Goal: Information Seeking & Learning: Find specific fact

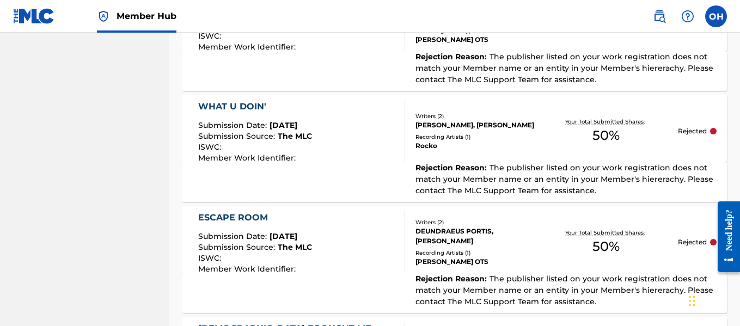
scroll to position [2941, 0]
click at [477, 230] on div "DEUNDRAEUS PORTIS, [PERSON_NAME]" at bounding box center [474, 237] width 119 height 20
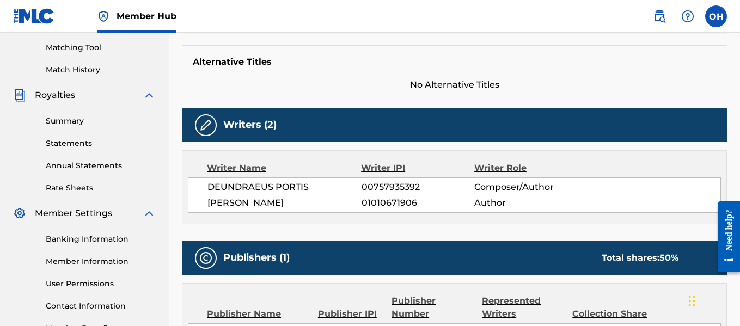
scroll to position [276, 0]
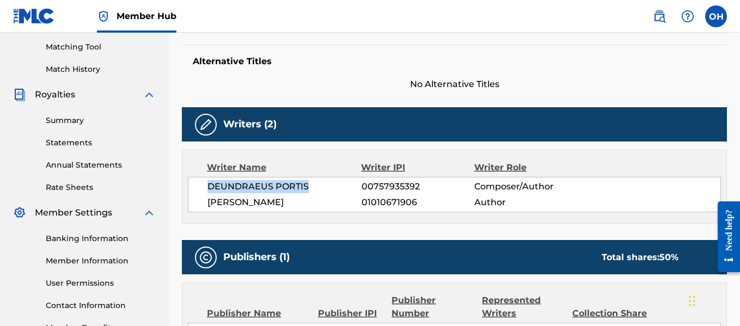
drag, startPoint x: 307, startPoint y: 184, endPoint x: 206, endPoint y: 181, distance: 101.3
click at [206, 181] on div "DEUNDRAEUS PORTIS 00757935392 Composer/Author [PERSON_NAME] 01010671906 Author" at bounding box center [454, 194] width 533 height 35
copy span "DEUNDRAEUS PORTIS"
drag, startPoint x: 416, startPoint y: 188, endPoint x: 363, endPoint y: 183, distance: 53.6
click at [363, 183] on span "00757935392" at bounding box center [417, 186] width 113 height 13
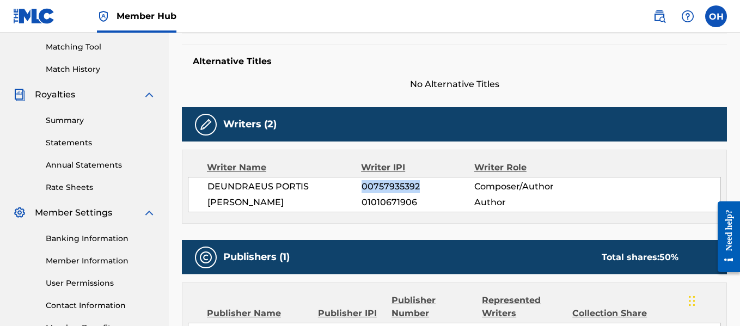
copy span "00757935392"
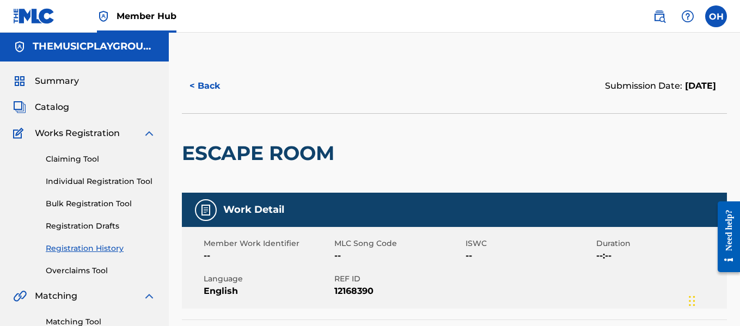
scroll to position [0, 0]
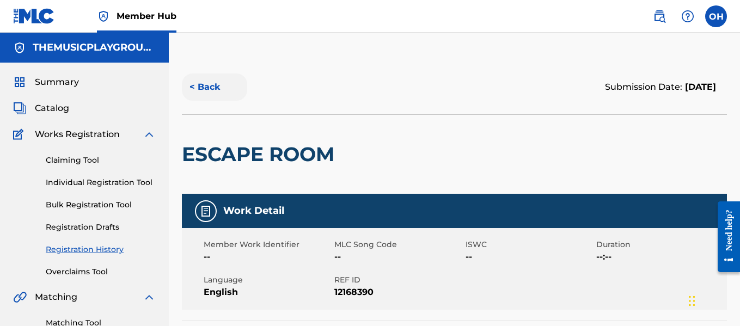
click at [204, 80] on button "< Back" at bounding box center [214, 86] width 65 height 27
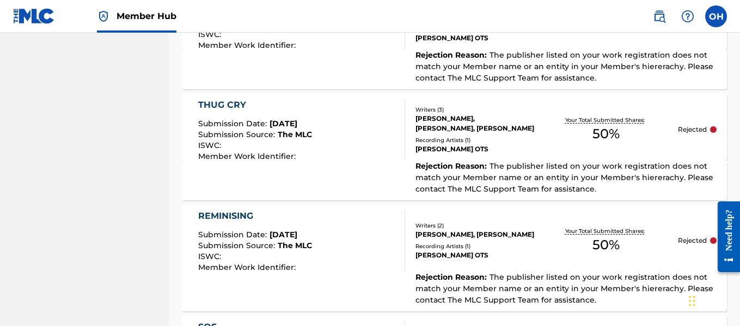
scroll to position [2289, 0]
click at [406, 259] on div "Writers ( 2 ) [PERSON_NAME], [PERSON_NAME] Recording Artists ( 1 ) [PERSON_NAME]" at bounding box center [470, 241] width 130 height 39
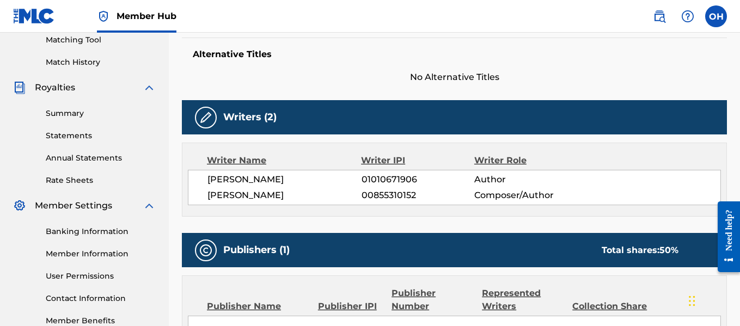
scroll to position [284, 0]
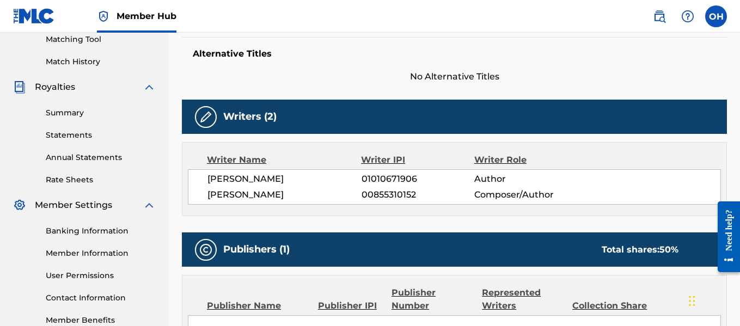
drag, startPoint x: 416, startPoint y: 191, endPoint x: 354, endPoint y: 192, distance: 61.5
click at [354, 192] on div "[PERSON_NAME] 00855310152 Composer/Author" at bounding box center [463, 194] width 513 height 13
copy div "00855310152"
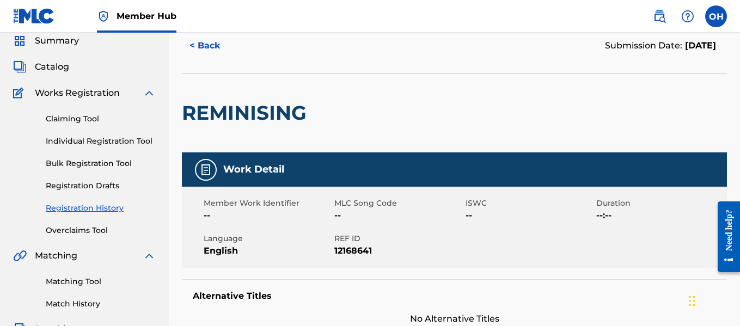
scroll to position [0, 0]
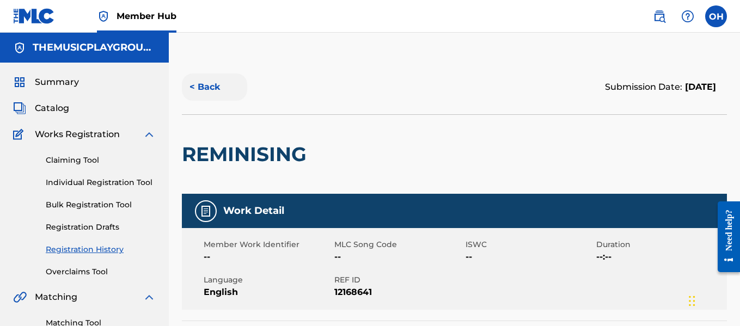
click at [214, 88] on button "< Back" at bounding box center [214, 86] width 65 height 27
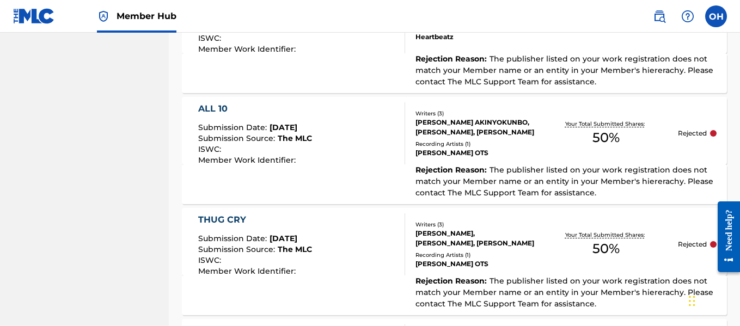
scroll to position [2173, 0]
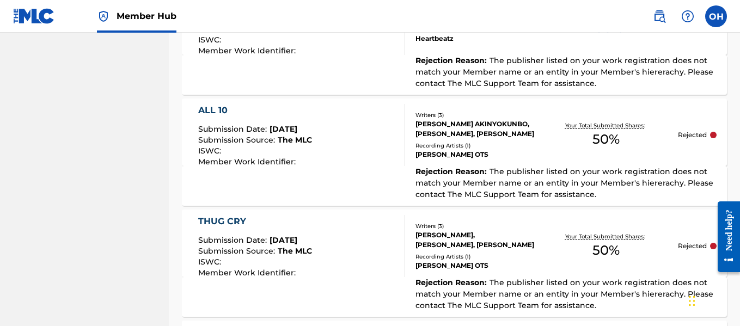
click at [235, 219] on div "THUG CRY" at bounding box center [255, 221] width 114 height 13
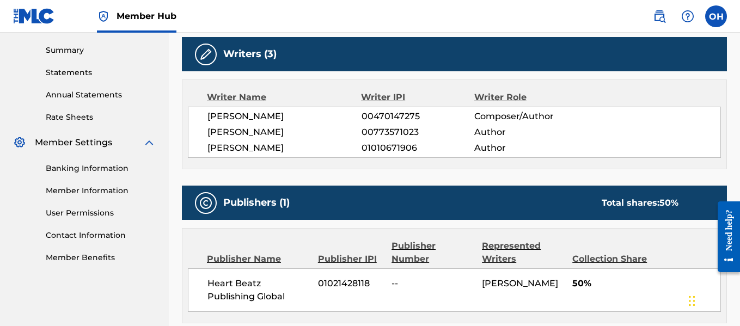
scroll to position [347, 0]
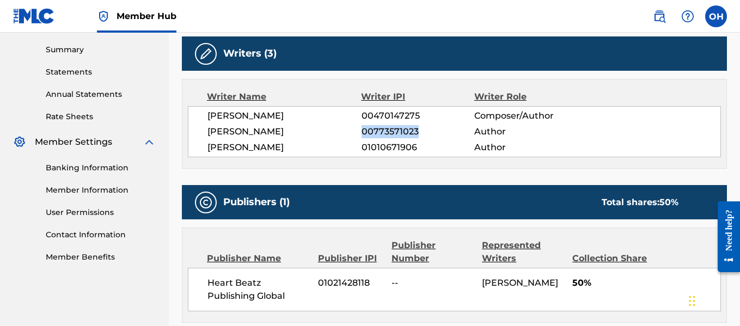
drag, startPoint x: 416, startPoint y: 131, endPoint x: 363, endPoint y: 134, distance: 53.4
click at [363, 134] on span "00773571023" at bounding box center [417, 131] width 113 height 13
copy span "00773571023"
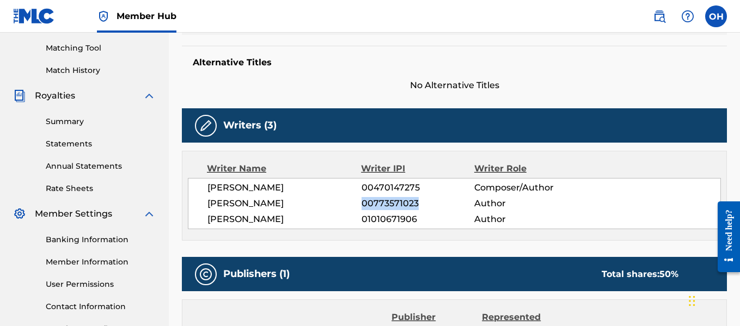
scroll to position [278, 0]
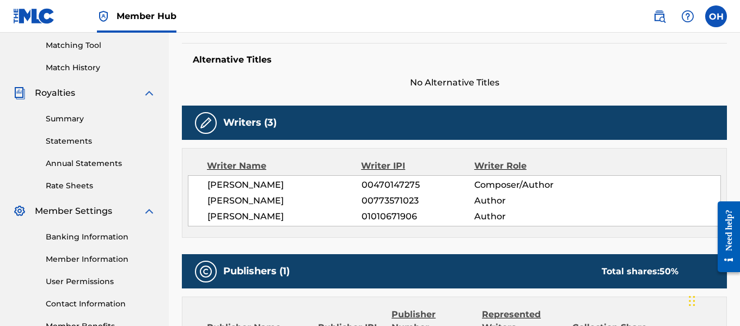
click at [388, 209] on div "[PERSON_NAME] 00470147275 Composer/Author [PERSON_NAME] 00773571023 Author [PER…" at bounding box center [454, 200] width 533 height 51
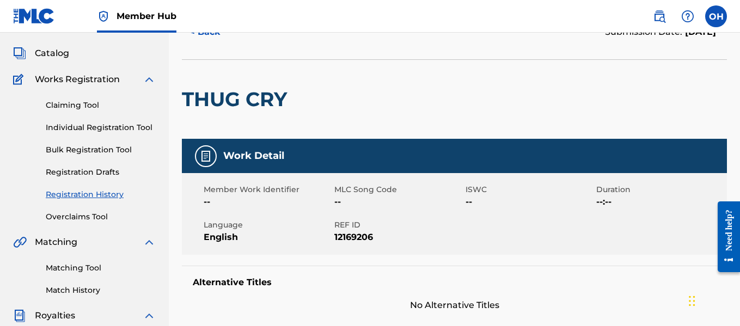
scroll to position [0, 0]
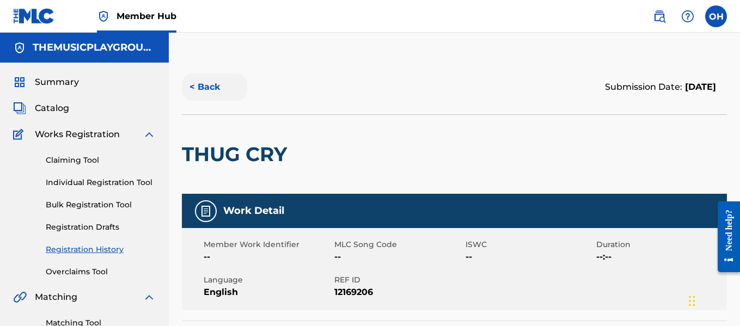
click at [207, 83] on button "< Back" at bounding box center [214, 86] width 65 height 27
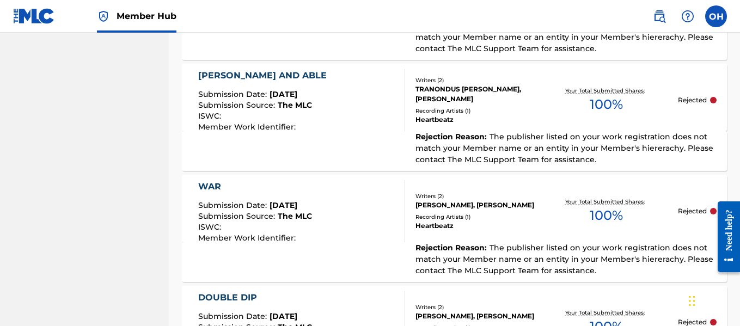
scroll to position [5083, 0]
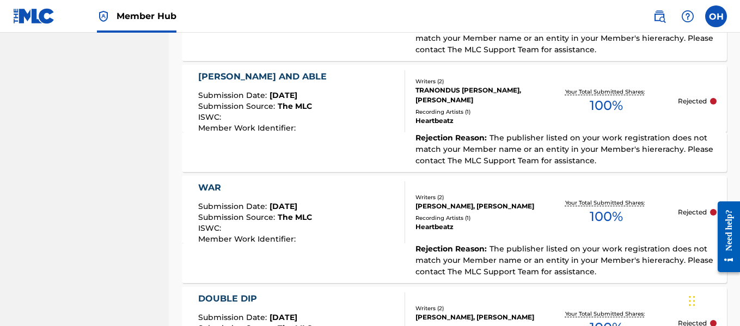
click at [300, 224] on div "ISWC :" at bounding box center [255, 229] width 114 height 11
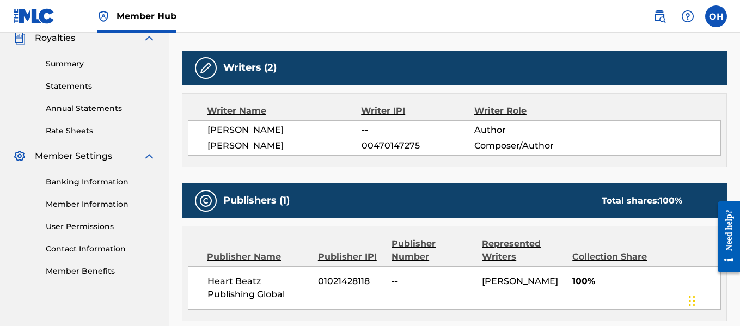
scroll to position [371, 0]
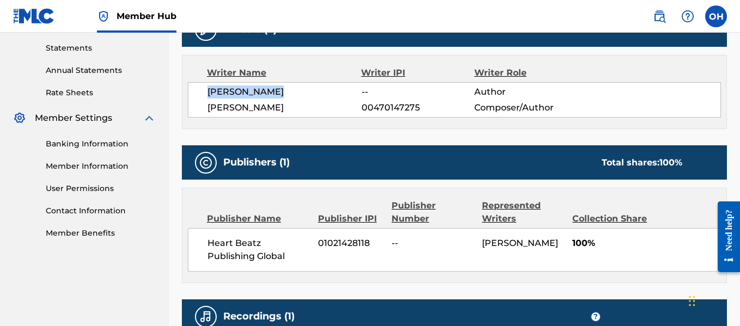
drag, startPoint x: 260, startPoint y: 92, endPoint x: 209, endPoint y: 91, distance: 51.7
click at [209, 91] on span "[PERSON_NAME]" at bounding box center [284, 91] width 154 height 13
copy span "[PERSON_NAME]"
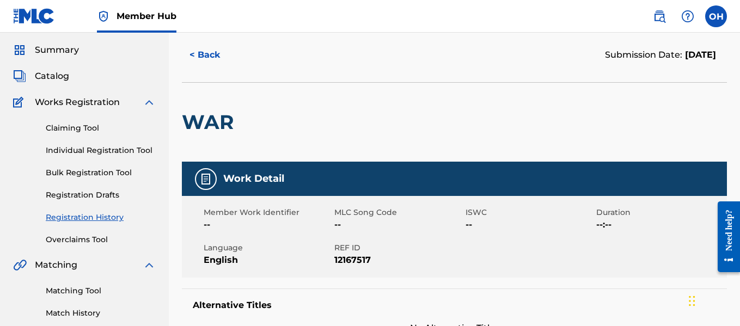
scroll to position [13, 0]
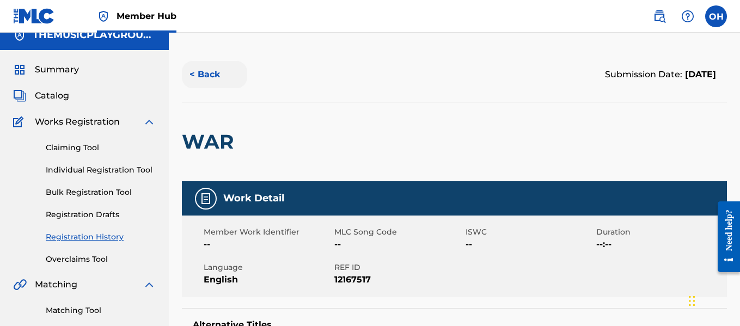
click at [208, 71] on button "< Back" at bounding box center [214, 74] width 65 height 27
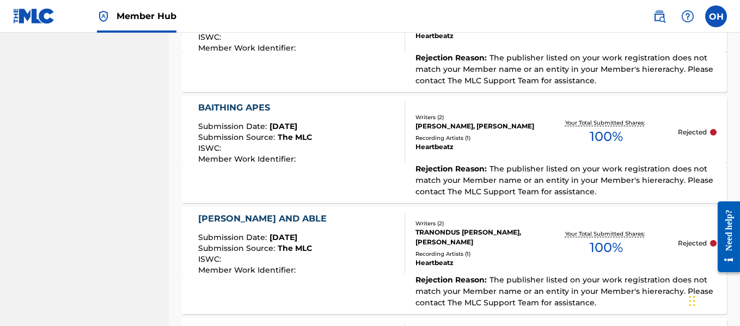
scroll to position [4940, 0]
click at [455, 228] on div "TRANONDUS [PERSON_NAME], [PERSON_NAME]" at bounding box center [474, 238] width 119 height 20
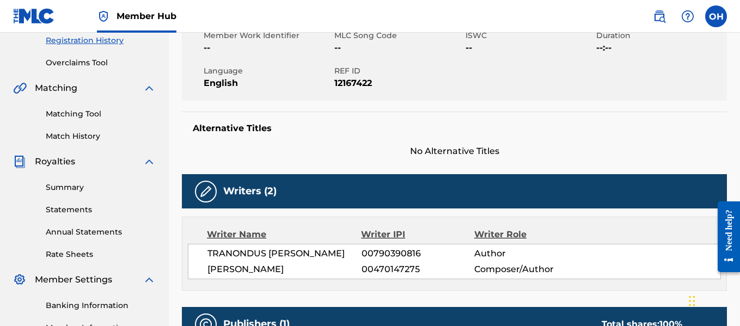
scroll to position [254, 0]
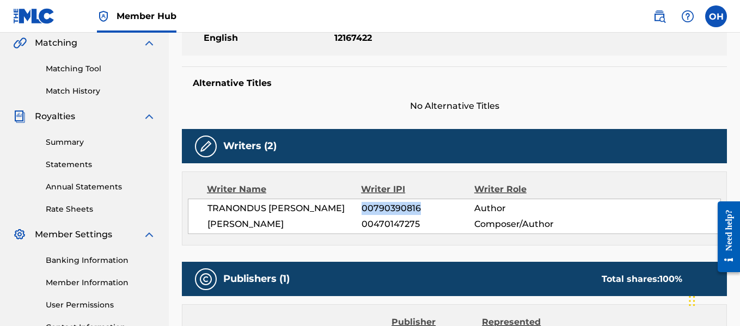
drag, startPoint x: 363, startPoint y: 209, endPoint x: 419, endPoint y: 212, distance: 56.2
click at [419, 212] on span "00790390816" at bounding box center [417, 208] width 113 height 13
copy span "00790390816"
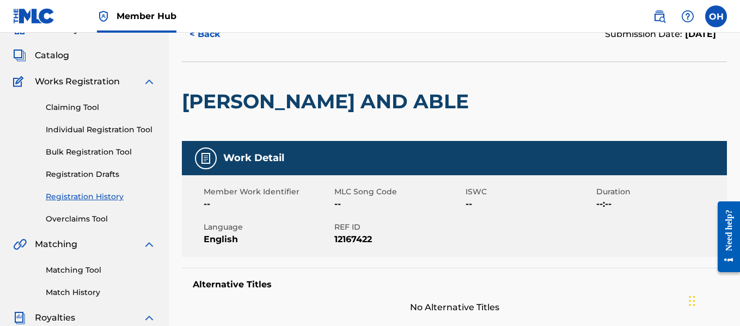
scroll to position [20, 0]
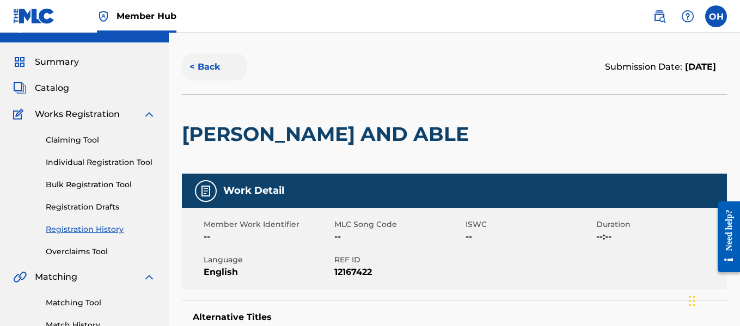
click at [204, 63] on button "< Back" at bounding box center [214, 66] width 65 height 27
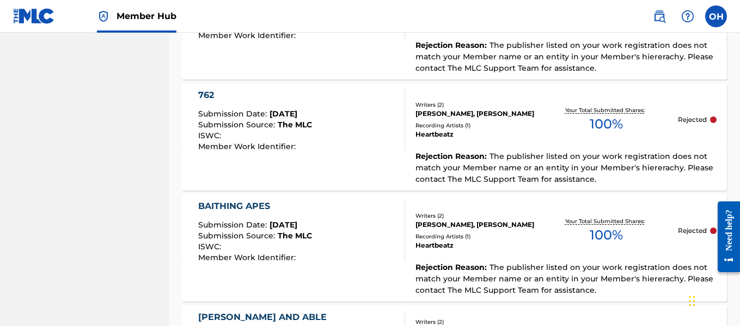
scroll to position [4834, 0]
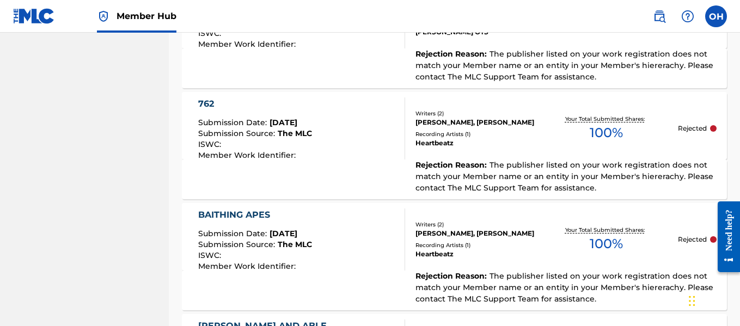
click at [270, 209] on div "BAITHING APES" at bounding box center [255, 215] width 114 height 13
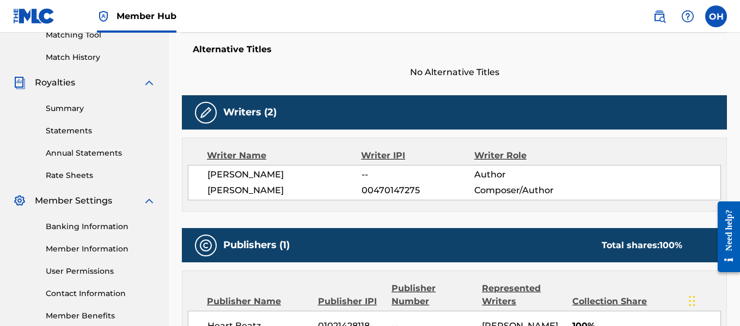
scroll to position [289, 0]
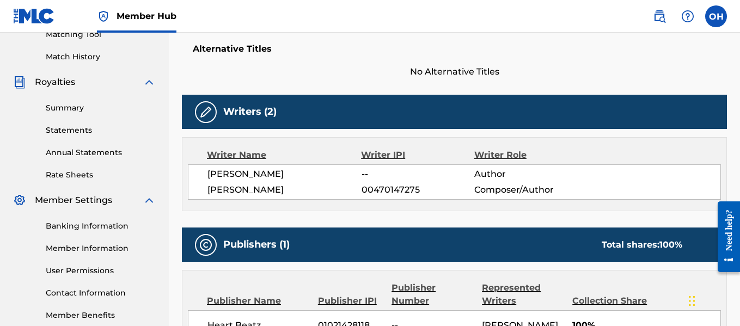
drag, startPoint x: 289, startPoint y: 171, endPoint x: 206, endPoint y: 176, distance: 82.9
click at [206, 176] on div "[PERSON_NAME] -- Author [PERSON_NAME] 00470147275 Composer/Author" at bounding box center [454, 181] width 533 height 35
copy span "[PERSON_NAME]"
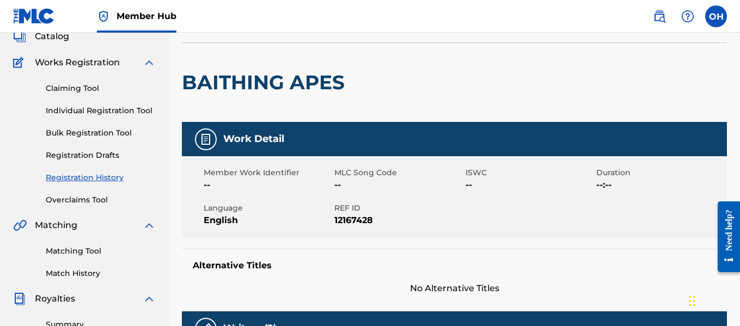
scroll to position [48, 0]
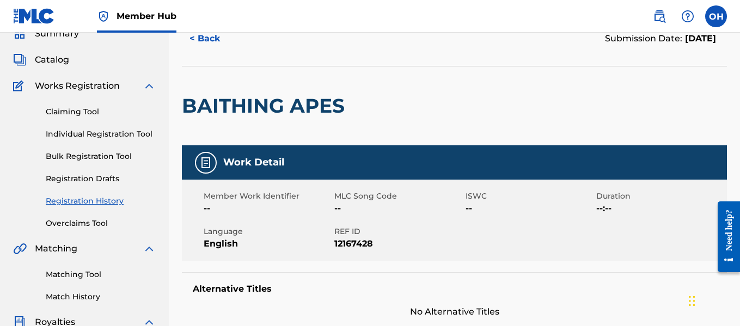
drag, startPoint x: 203, startPoint y: 38, endPoint x: 205, endPoint y: 45, distance: 6.7
click at [204, 38] on button "< Back" at bounding box center [214, 38] width 65 height 27
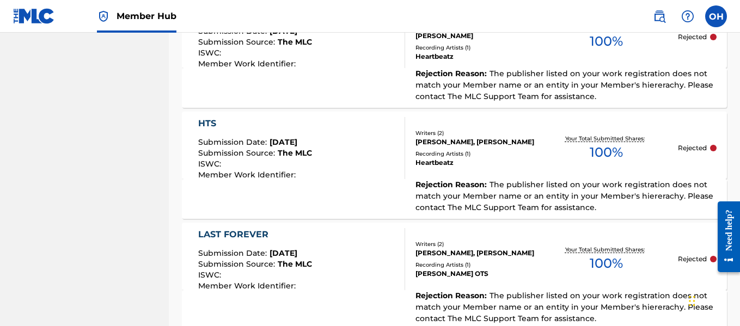
scroll to position [1096, 0]
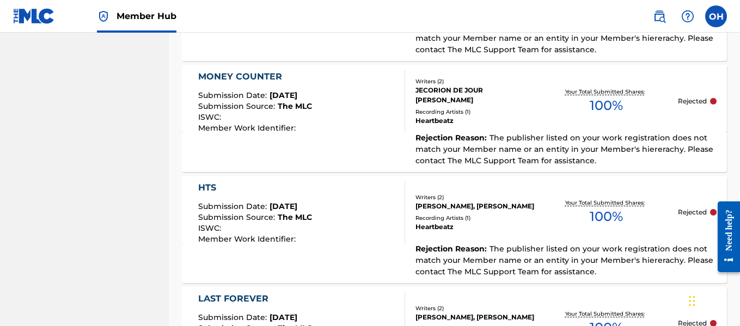
click at [285, 59] on div "Rejection Reason : The publisher listed on your work registration does not matc…" at bounding box center [454, 41] width 545 height 40
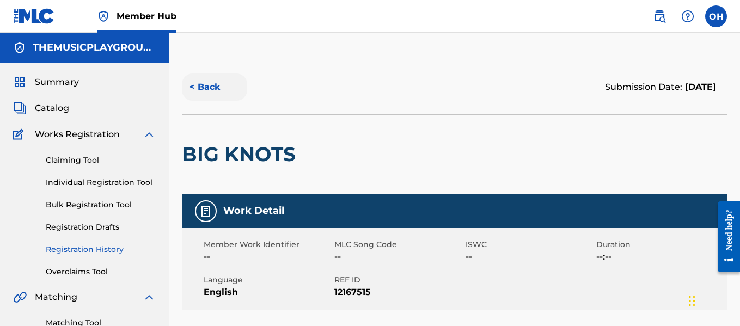
click at [206, 94] on button "< Back" at bounding box center [214, 86] width 65 height 27
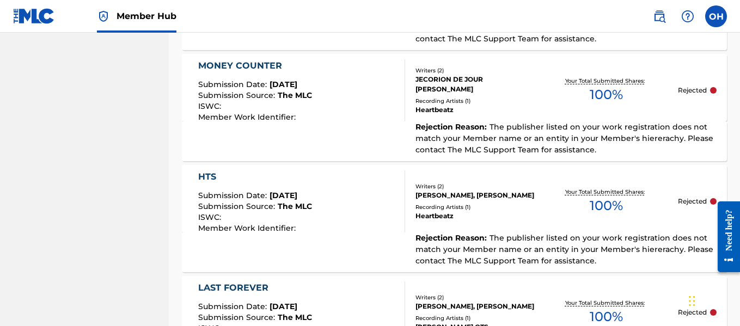
scroll to position [1116, 0]
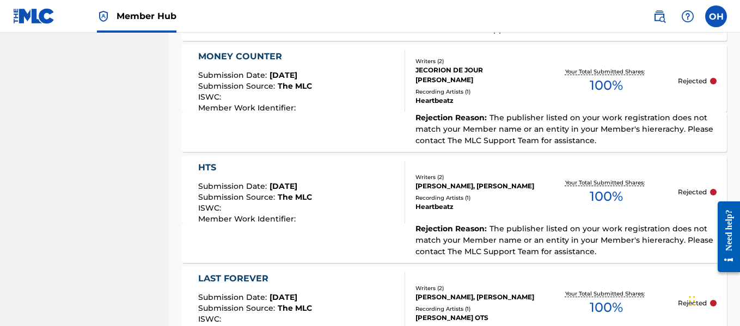
click at [312, 106] on div "Member Work Identifier :" at bounding box center [255, 108] width 114 height 8
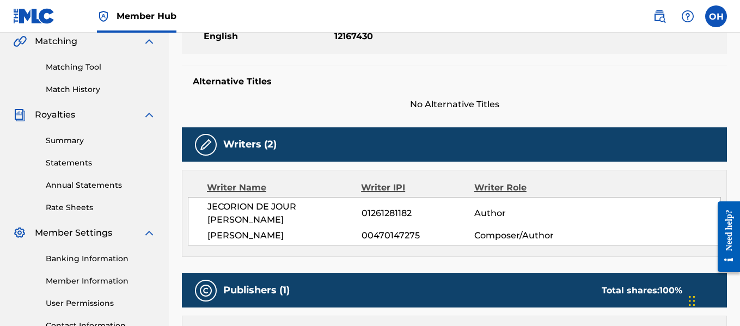
scroll to position [256, 0]
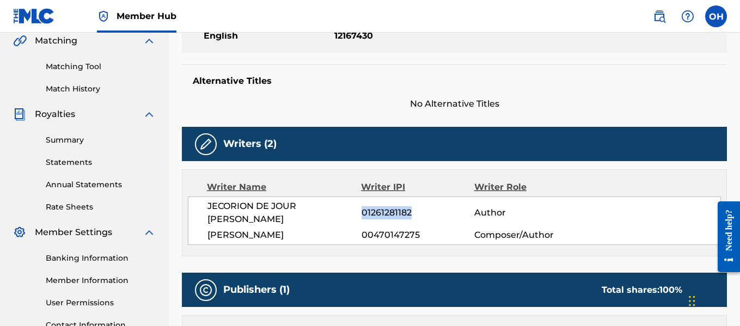
drag, startPoint x: 412, startPoint y: 214, endPoint x: 363, endPoint y: 211, distance: 49.1
click at [363, 211] on span "01261281182" at bounding box center [417, 212] width 113 height 13
copy span "01261281182"
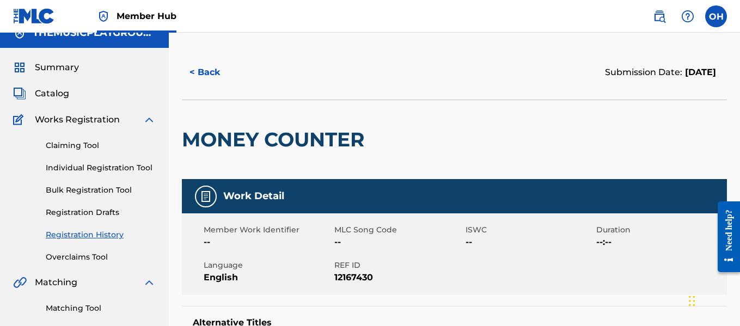
scroll to position [0, 0]
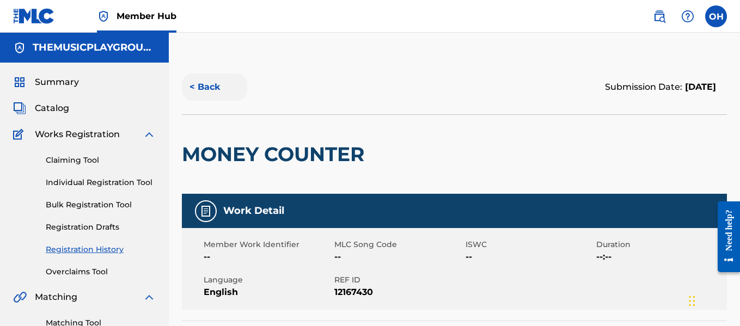
click at [216, 82] on button "< Back" at bounding box center [214, 86] width 65 height 27
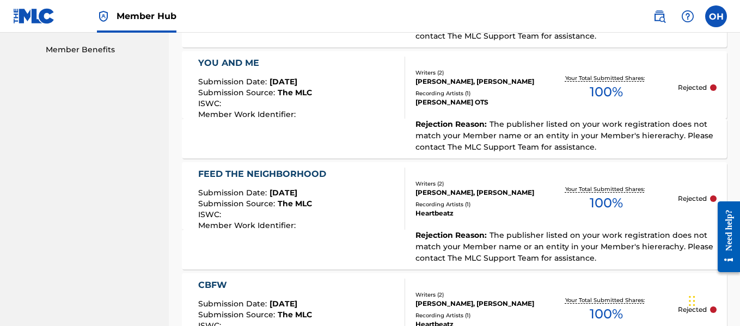
scroll to position [559, 0]
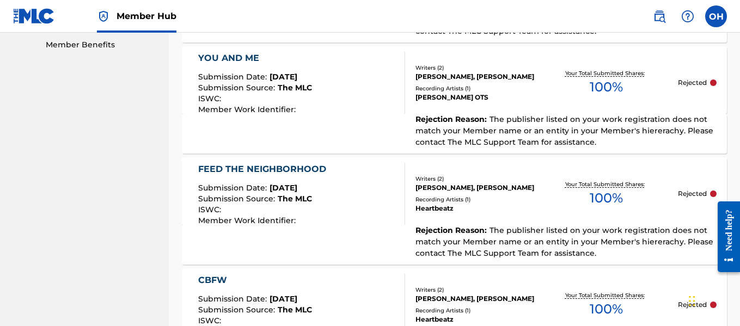
click at [351, 180] on div "FEED THE NEIGHBORHOOD Submission Date : [DATE] Submission Source : The MLC ISWC…" at bounding box center [301, 194] width 207 height 62
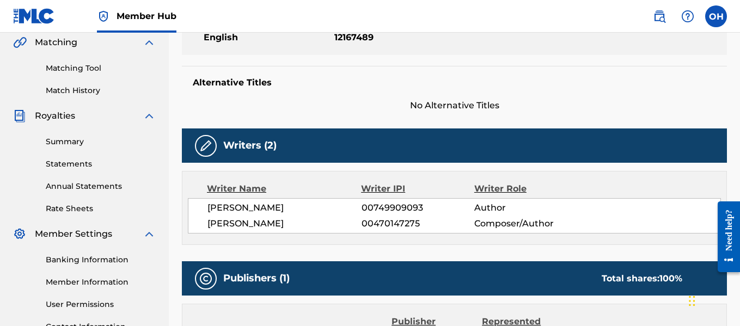
scroll to position [274, 0]
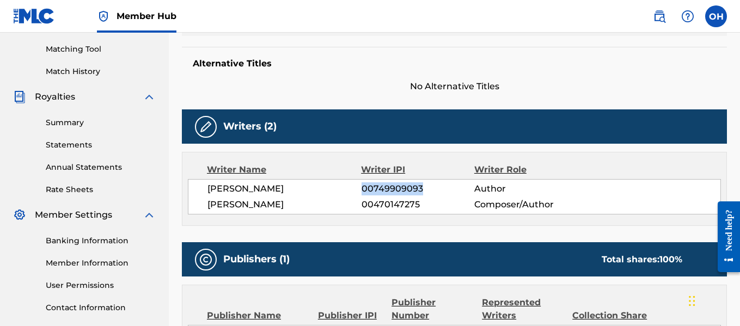
drag, startPoint x: 362, startPoint y: 188, endPoint x: 421, endPoint y: 194, distance: 59.0
click at [421, 194] on span "00749909093" at bounding box center [417, 188] width 113 height 13
copy span "00749909093"
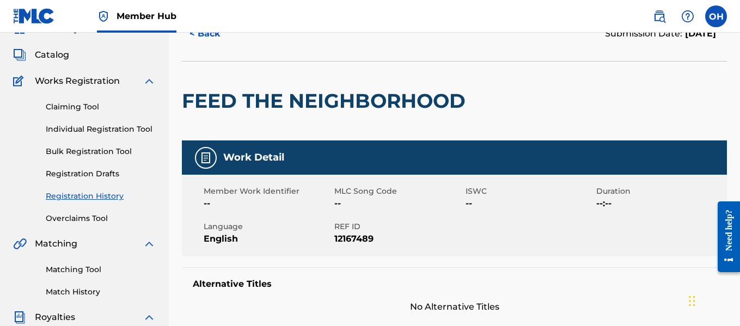
scroll to position [0, 0]
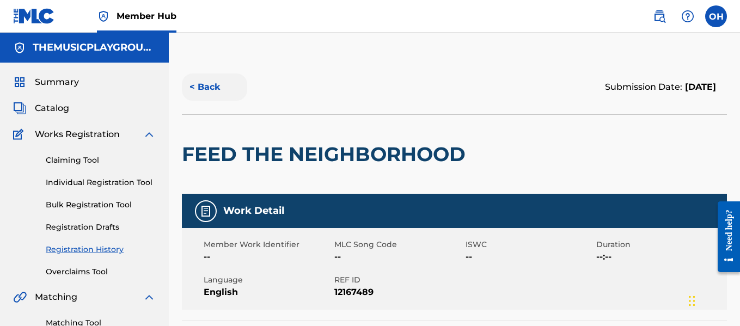
click at [204, 80] on button "< Back" at bounding box center [214, 86] width 65 height 27
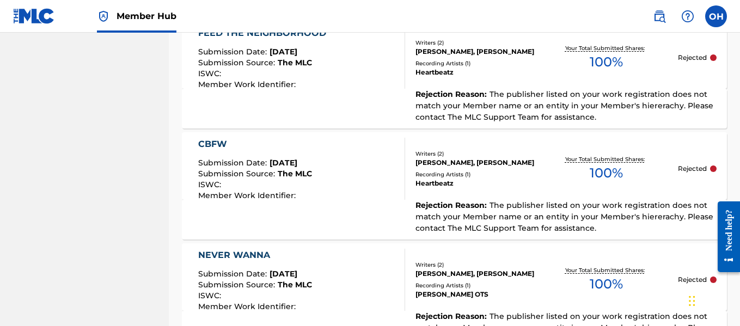
scroll to position [704, 0]
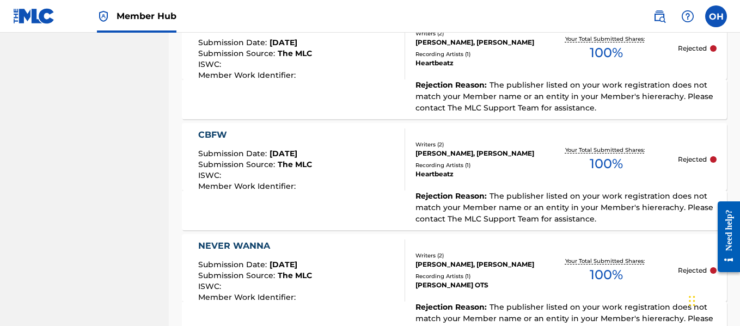
click at [328, 146] on div "CBFW Submission Date : [DATE] Submission Source : The MLC ISWC : Member Work Id…" at bounding box center [301, 159] width 207 height 62
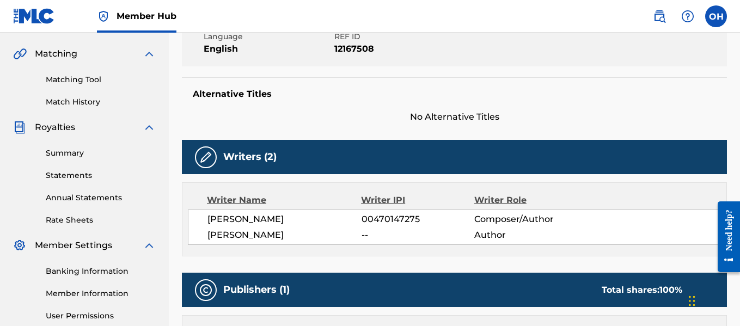
scroll to position [244, 0]
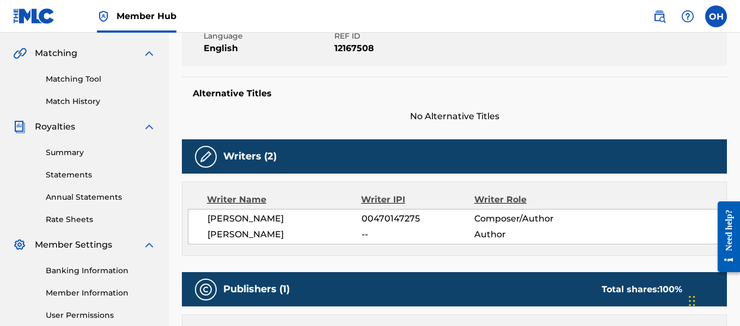
drag, startPoint x: 285, startPoint y: 234, endPoint x: 208, endPoint y: 233, distance: 76.8
click at [208, 233] on span "[PERSON_NAME]" at bounding box center [284, 234] width 154 height 13
copy span "[PERSON_NAME]"
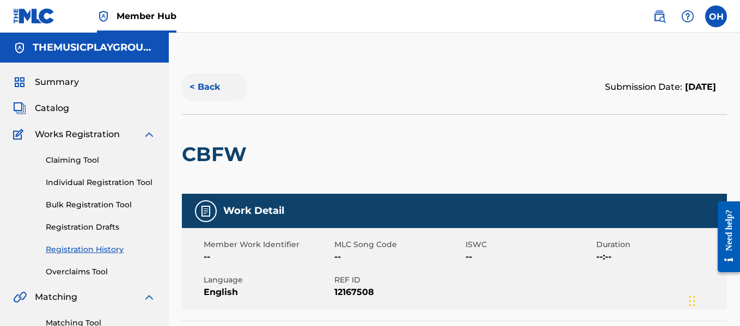
click at [190, 91] on button "< Back" at bounding box center [214, 86] width 65 height 27
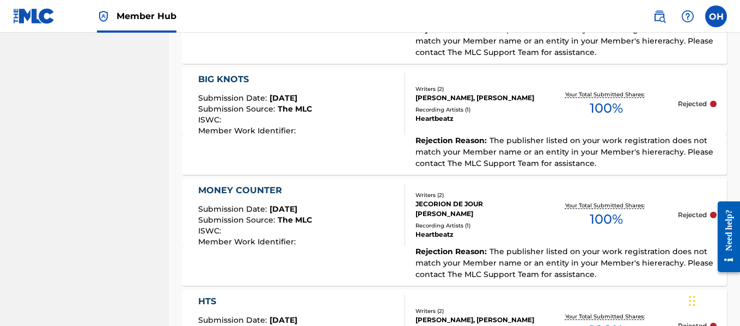
scroll to position [983, 0]
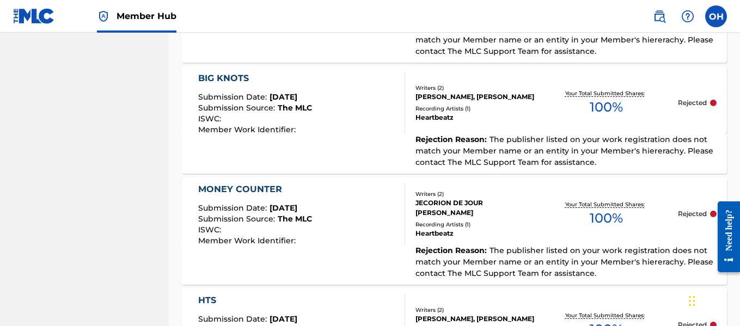
click at [324, 121] on div "BIG KNOTS Submission Date : [DATE] Submission Source : The MLC ISWC : Member Wo…" at bounding box center [301, 103] width 207 height 62
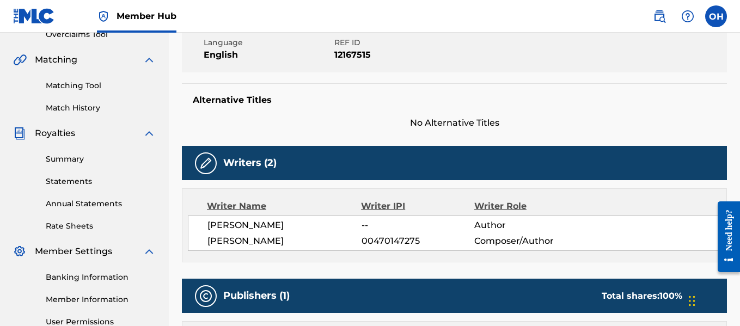
scroll to position [246, 0]
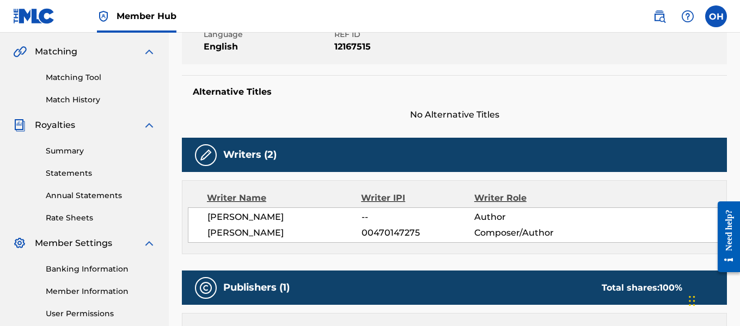
click at [450, 241] on div "[PERSON_NAME] -- Author [PERSON_NAME] 00470147275 Composer/Author" at bounding box center [454, 224] width 533 height 35
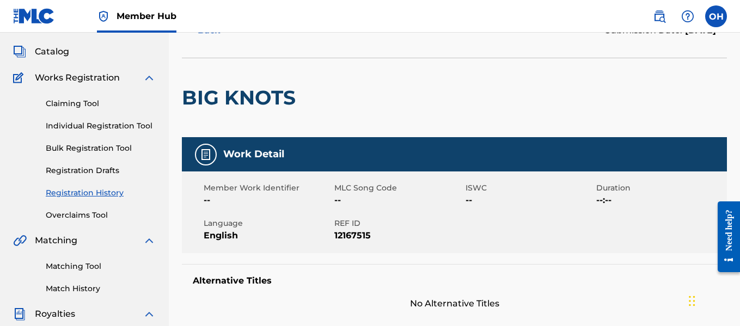
scroll to position [34, 0]
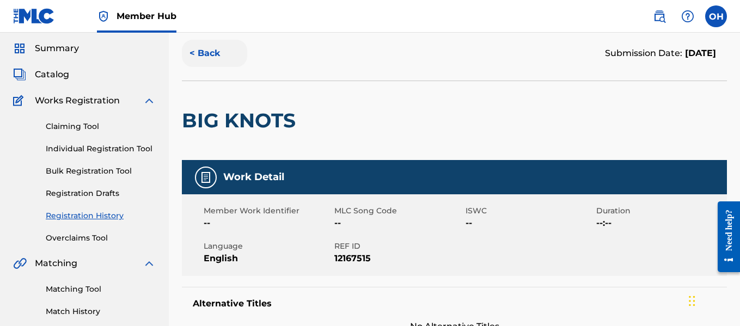
click at [198, 60] on button "< Back" at bounding box center [214, 53] width 65 height 27
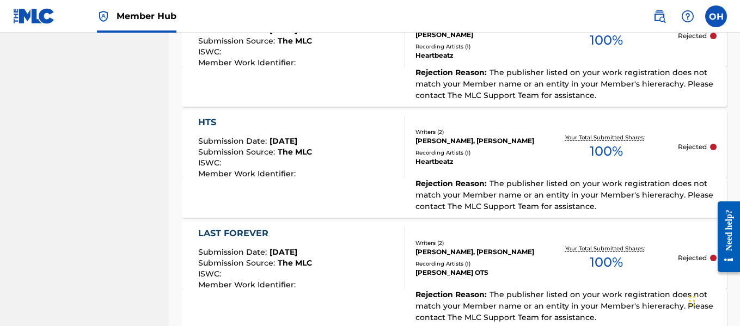
scroll to position [1163, 0]
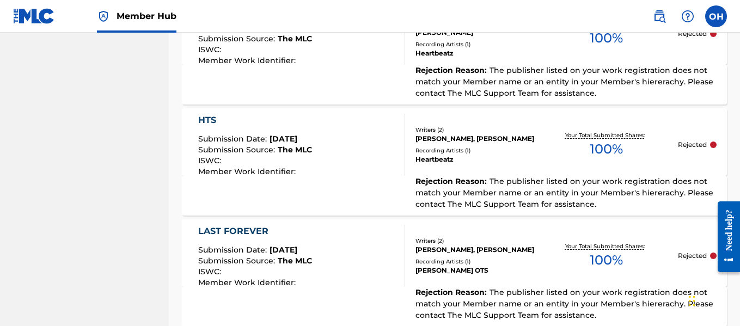
click at [353, 173] on div "HTS Submission Date : [DATE] Submission Source : The MLC ISWC : Member Work Ide…" at bounding box center [301, 145] width 207 height 62
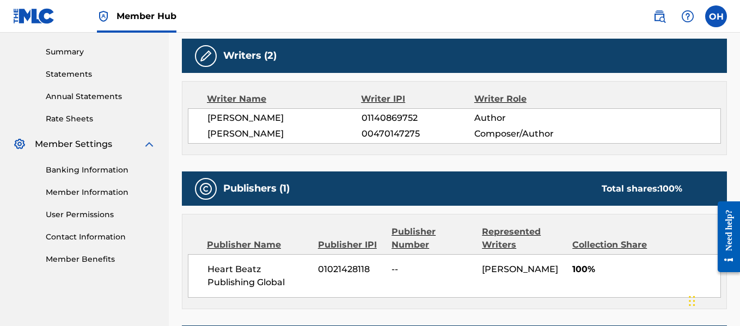
scroll to position [345, 0]
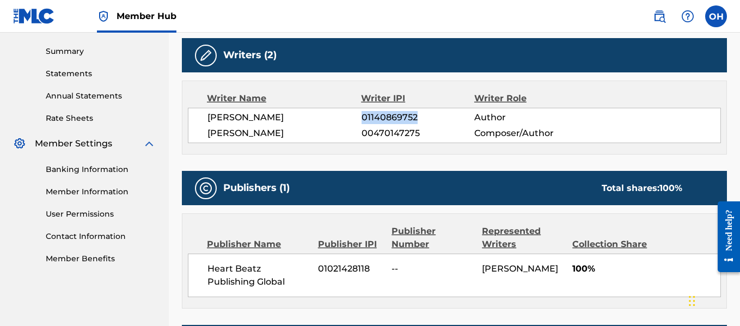
drag, startPoint x: 362, startPoint y: 115, endPoint x: 419, endPoint y: 116, distance: 57.2
click at [419, 116] on span "01140869752" at bounding box center [417, 117] width 113 height 13
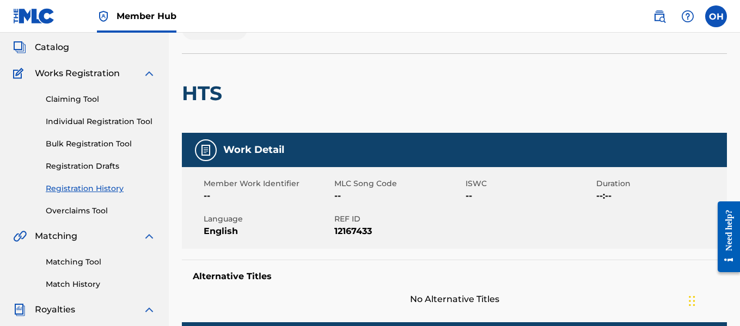
scroll to position [0, 0]
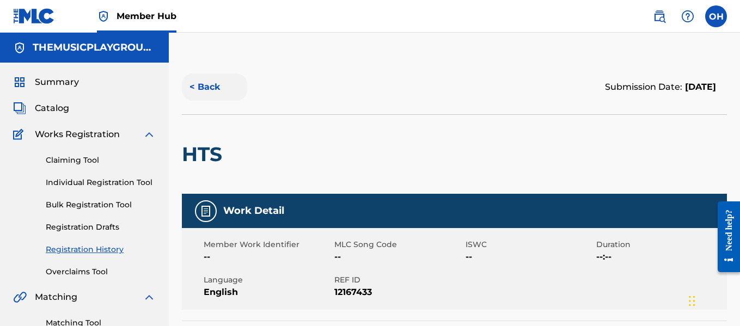
click at [203, 76] on button "< Back" at bounding box center [214, 86] width 65 height 27
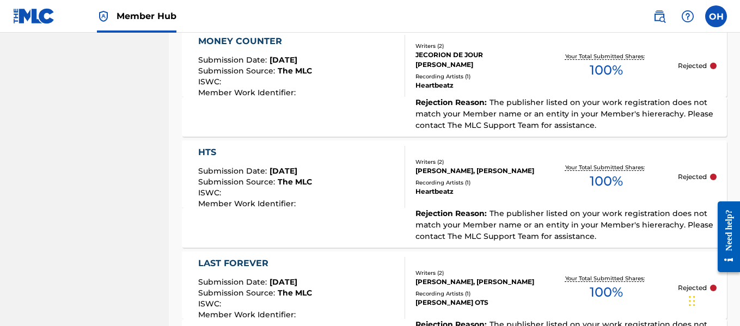
scroll to position [1132, 0]
